Goal: Information Seeking & Learning: Learn about a topic

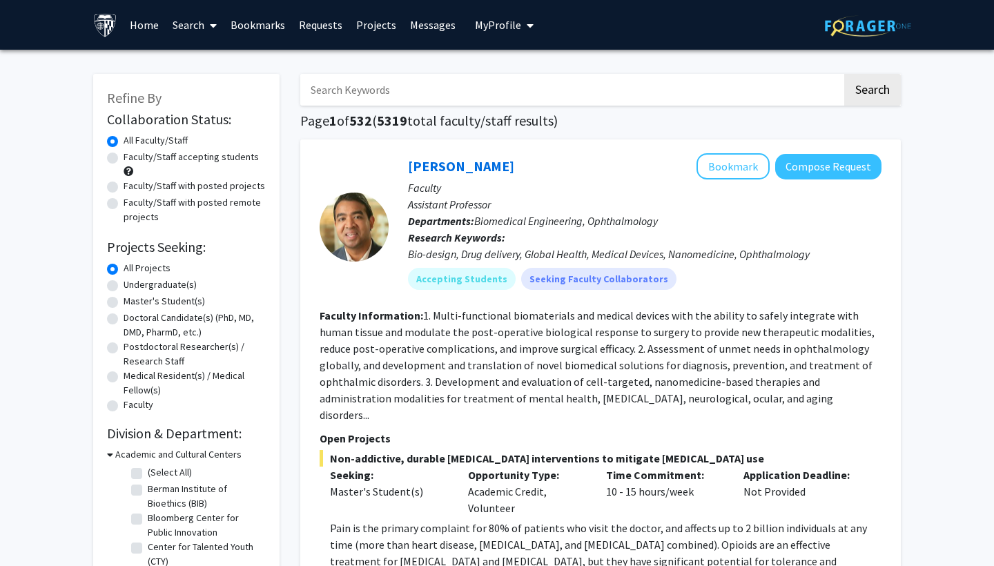
click at [175, 281] on label "Undergraduate(s)" at bounding box center [160, 285] width 73 height 14
click at [133, 281] on input "Undergraduate(s)" at bounding box center [128, 282] width 9 height 9
radio input "true"
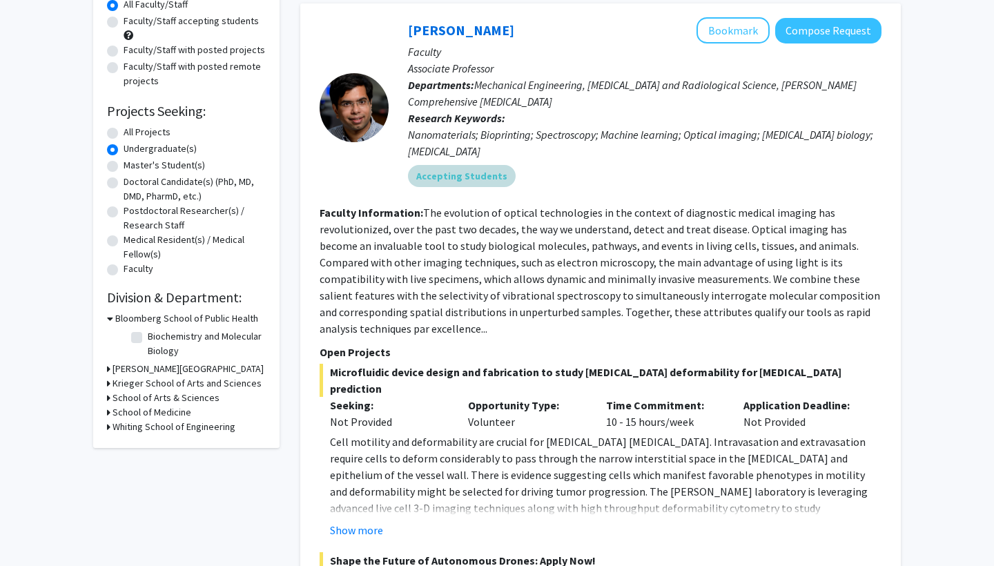
scroll to position [138, 0]
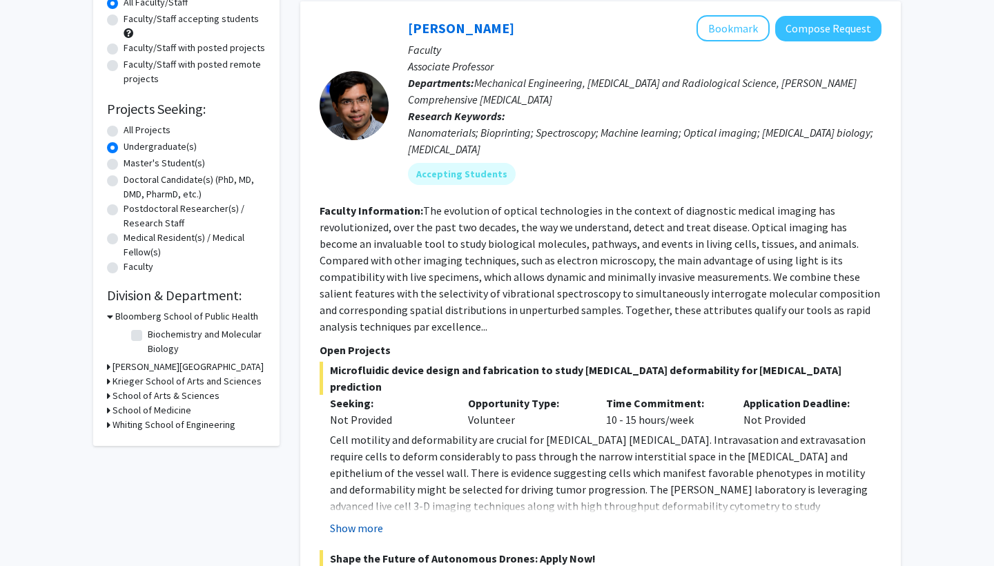
click at [373, 520] on button "Show more" at bounding box center [356, 528] width 53 height 17
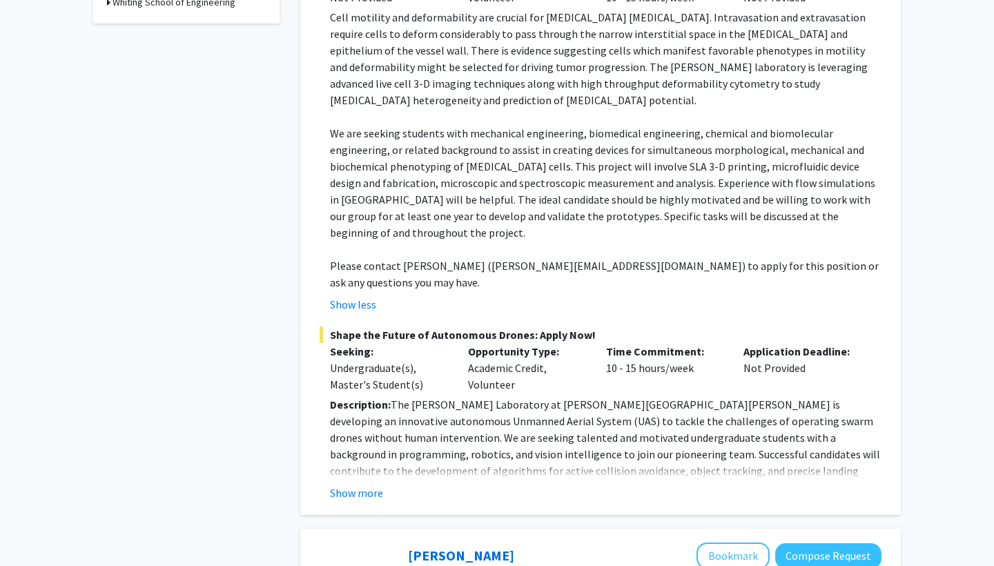
scroll to position [565, 0]
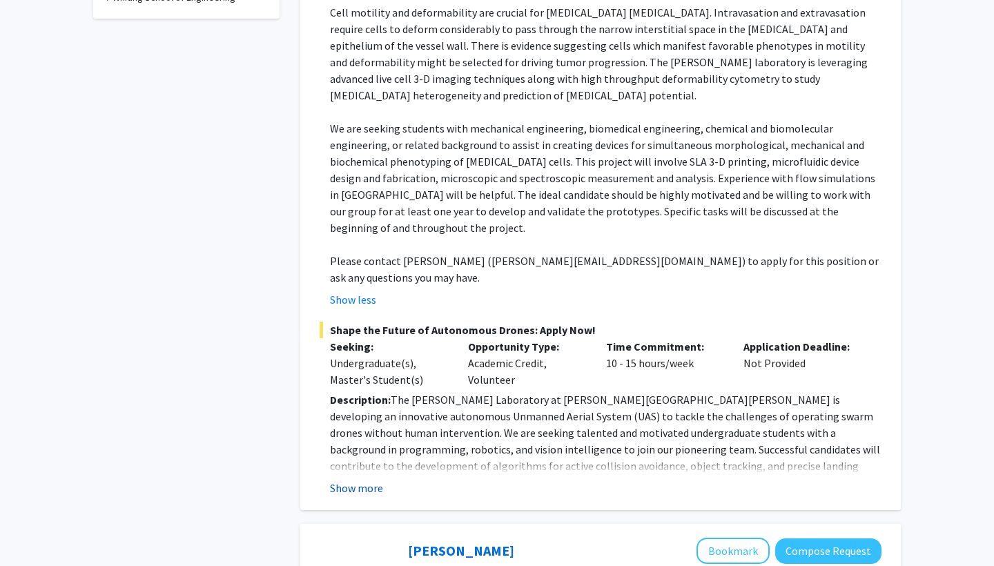
click at [367, 480] on button "Show more" at bounding box center [356, 488] width 53 height 17
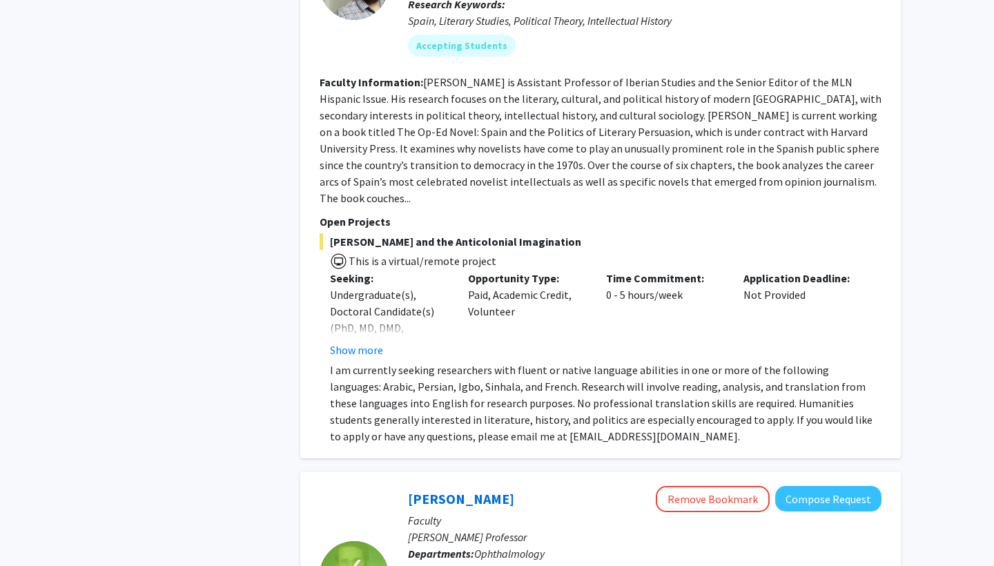
scroll to position [1614, 0]
click at [359, 342] on button "Show more" at bounding box center [356, 350] width 53 height 17
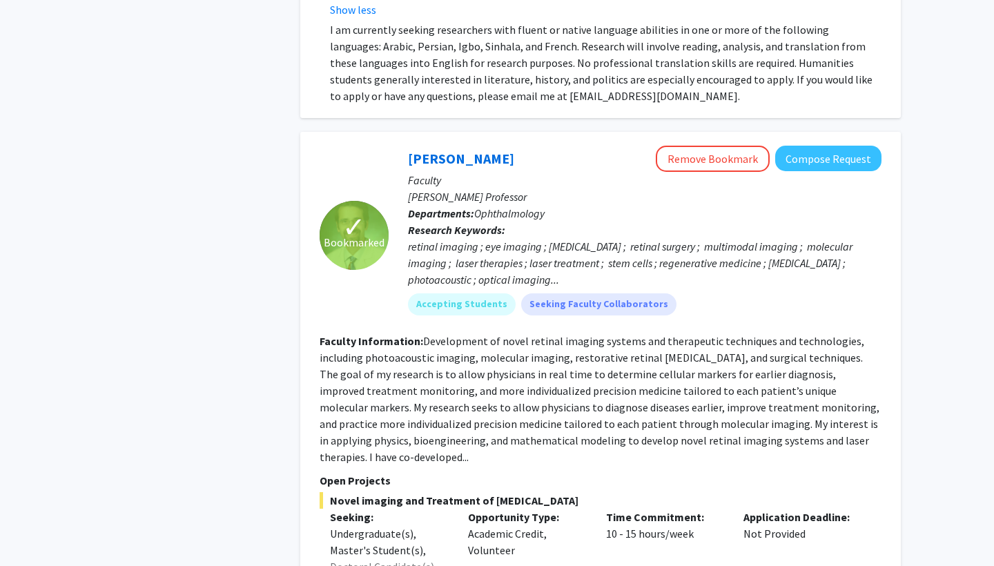
scroll to position [1981, 0]
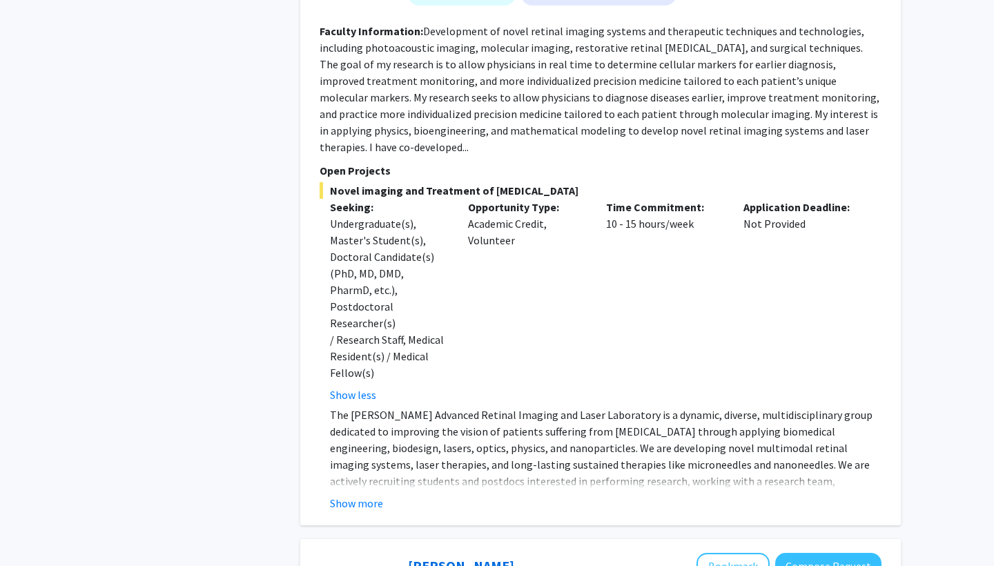
scroll to position [2282, 0]
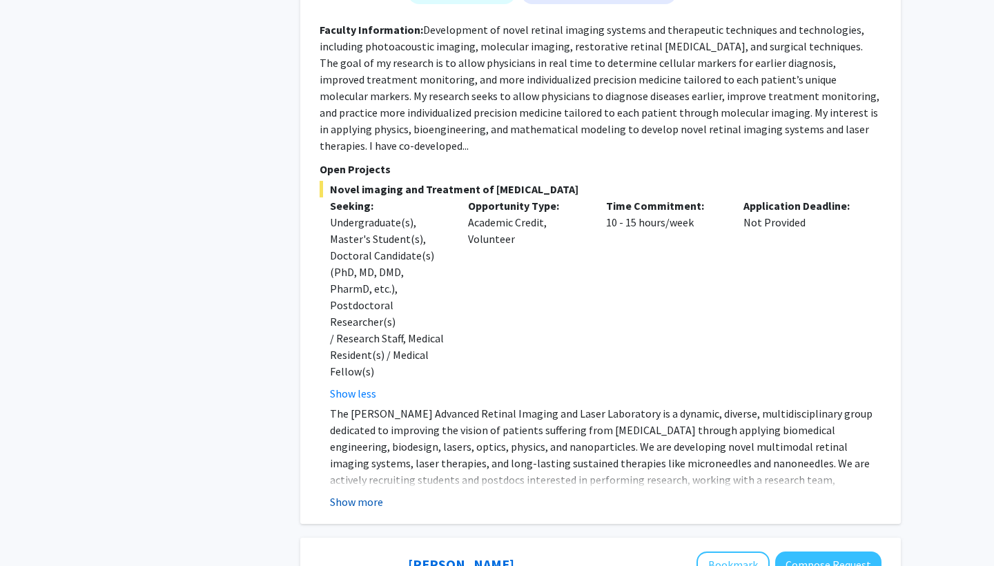
click at [368, 494] on button "Show more" at bounding box center [356, 502] width 53 height 17
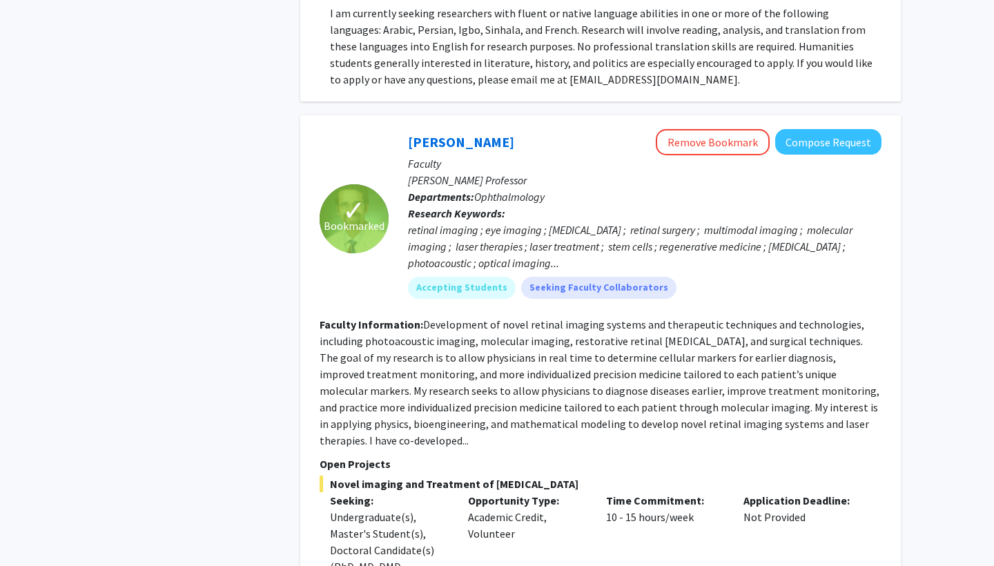
scroll to position [1974, 0]
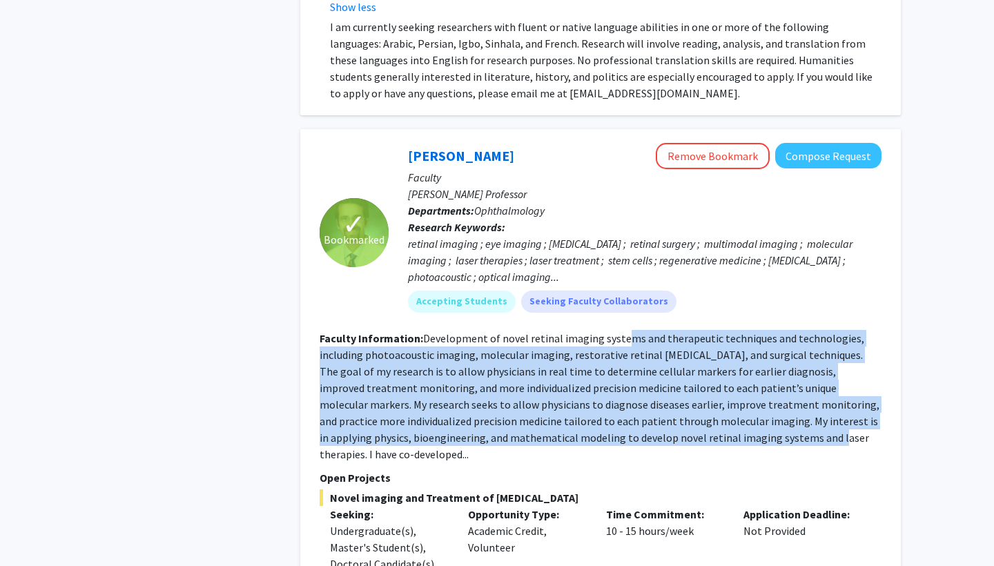
drag, startPoint x: 625, startPoint y: 240, endPoint x: 672, endPoint y: 342, distance: 113.4
click at [672, 342] on fg-read-more "Development of novel retinal imaging systems and therapeutic techniques and tec…" at bounding box center [600, 396] width 560 height 130
copy fg-read-more "ms and therapeutic techniques and technologies, including photoacoustic imaging…"
click at [672, 342] on fg-read-more "Development of novel retinal imaging systems and therapeutic techniques and tec…" at bounding box center [600, 396] width 560 height 130
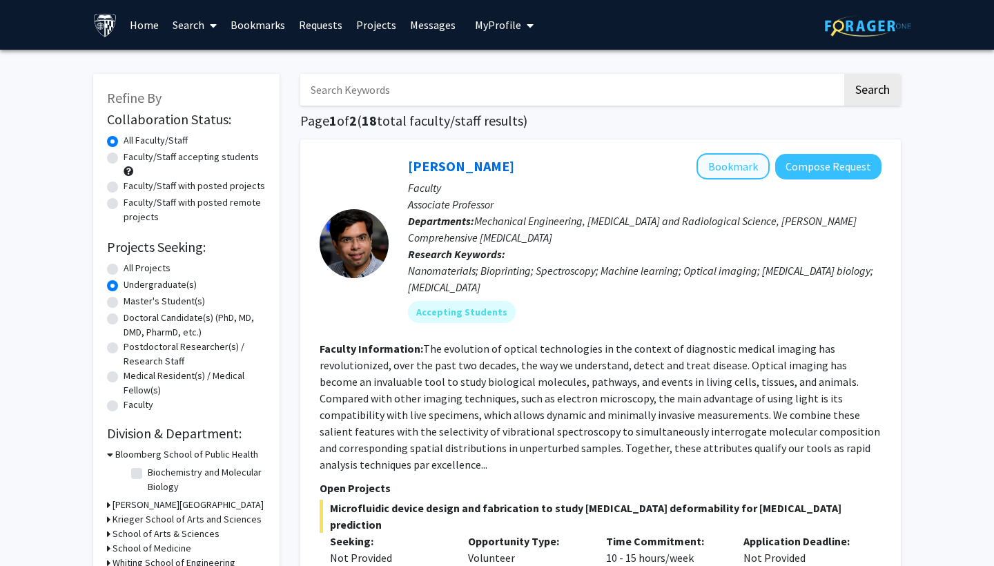
scroll to position [0, 0]
click at [499, 22] on span "My Profile" at bounding box center [498, 25] width 46 height 14
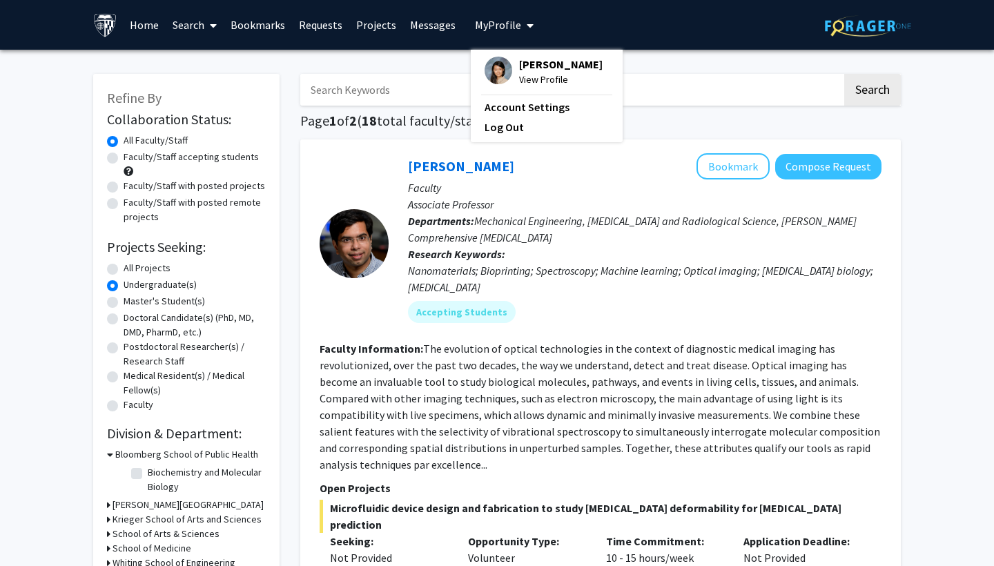
click at [273, 30] on link "Bookmarks" at bounding box center [258, 25] width 68 height 48
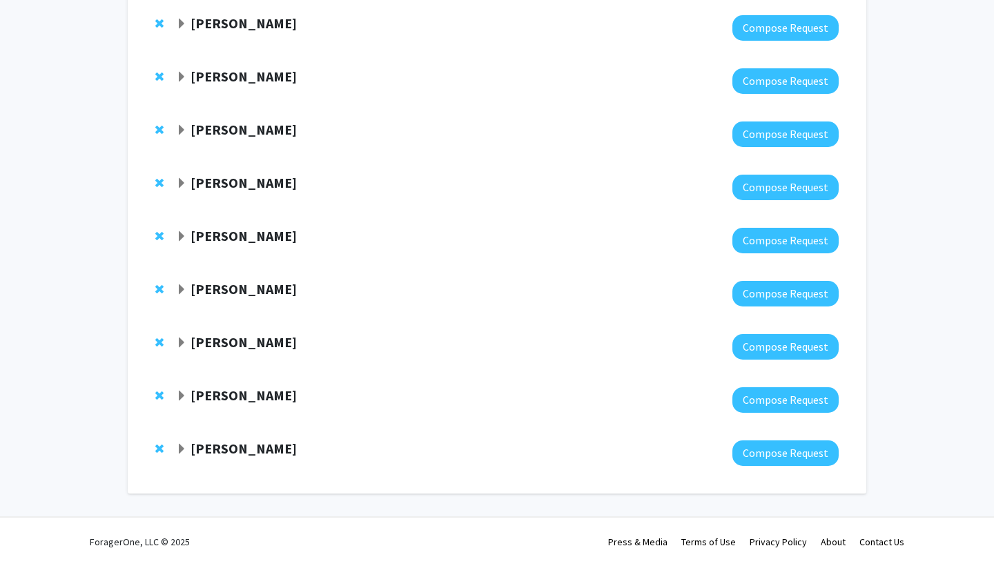
scroll to position [153, 0]
